Goal: Information Seeking & Learning: Learn about a topic

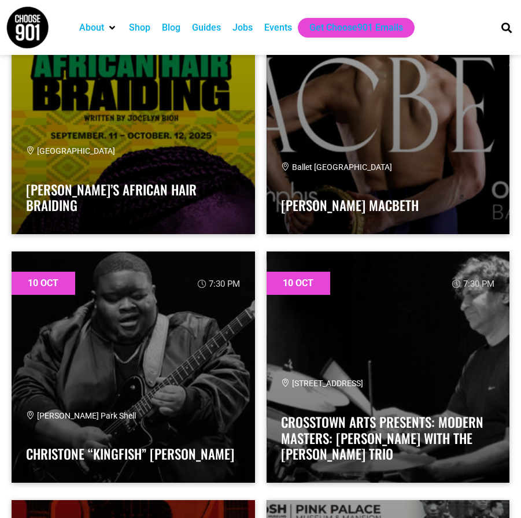
scroll to position [11990, 0]
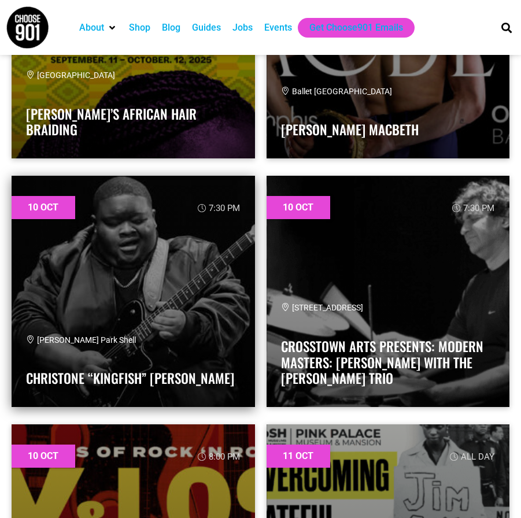
click at [96, 271] on link at bounding box center [133, 291] width 243 height 231
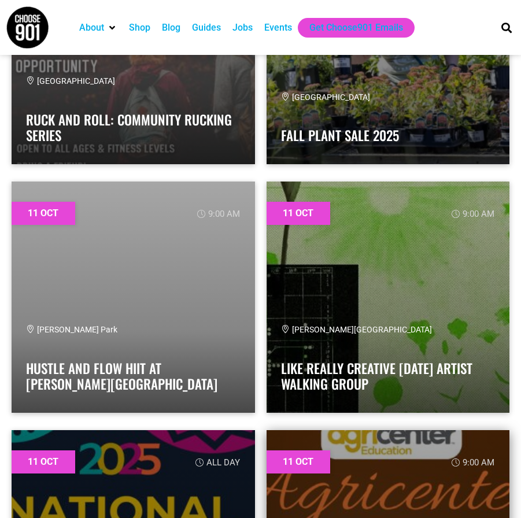
scroll to position [13031, 0]
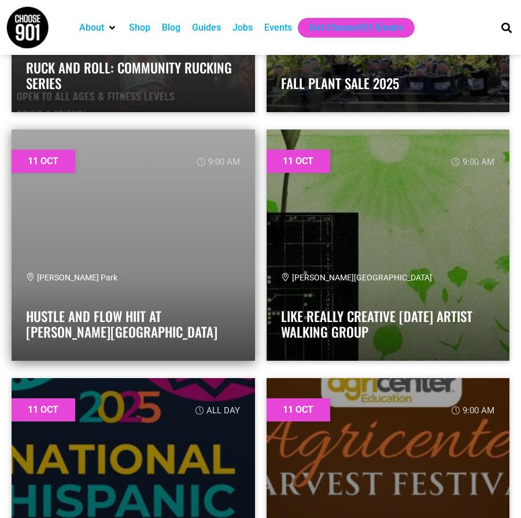
click at [189, 260] on link at bounding box center [133, 244] width 243 height 231
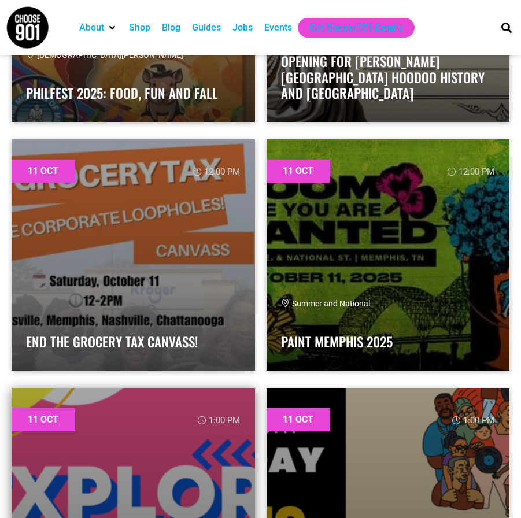
scroll to position [15575, 0]
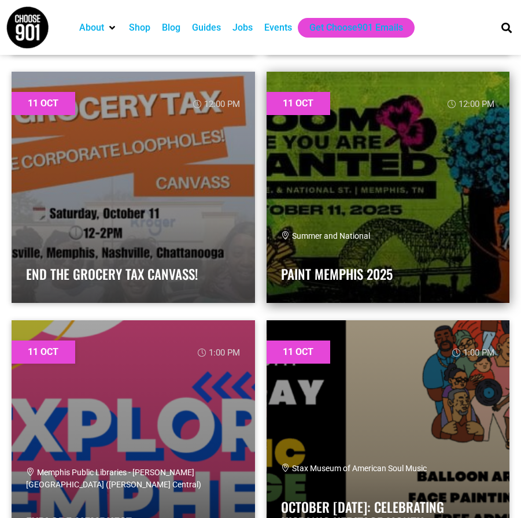
click at [312, 259] on div "Summer and National Paint Memphis 2025" at bounding box center [388, 259] width 214 height 58
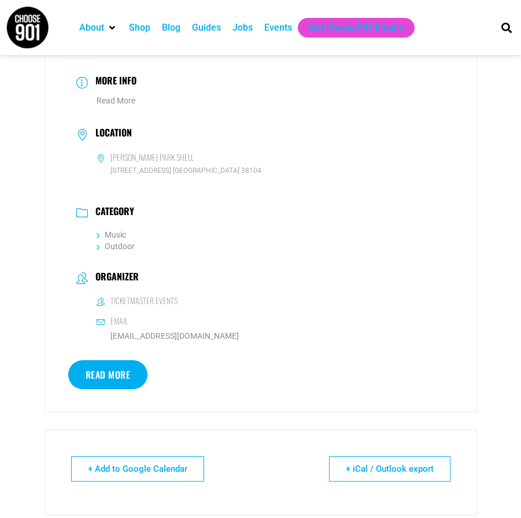
scroll to position [520, 0]
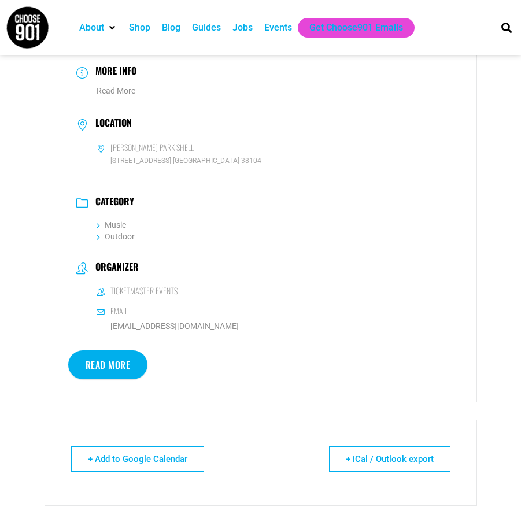
click at [97, 366] on link "Read More" at bounding box center [108, 364] width 80 height 29
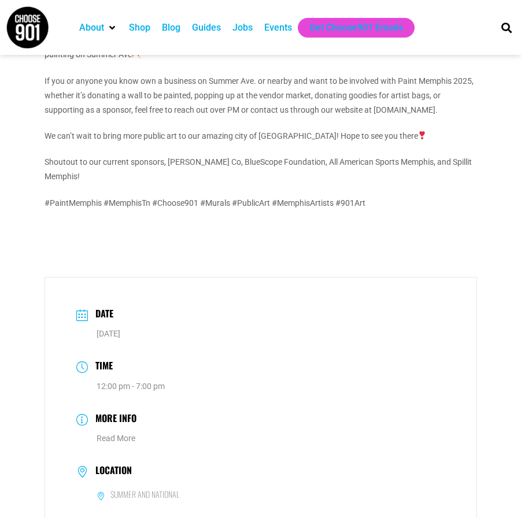
scroll to position [289, 0]
